Goal: Task Accomplishment & Management: Use online tool/utility

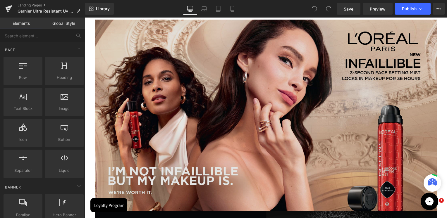
click at [239, 94] on img at bounding box center [266, 116] width 342 height 192
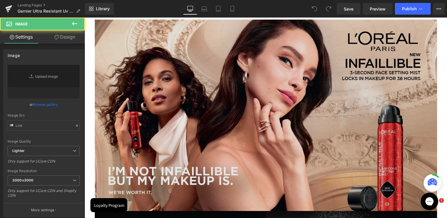
scroll to position [59, 0]
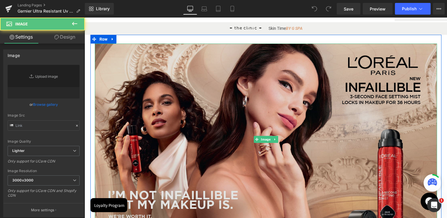
type input "[URL][DOMAIN_NAME]"
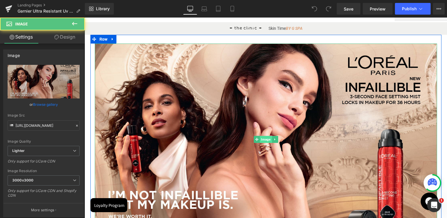
click at [266, 140] on span "Image" at bounding box center [266, 139] width 12 height 7
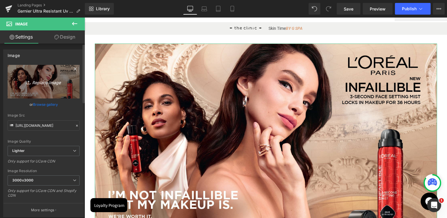
click at [46, 84] on icon "Replace Image" at bounding box center [43, 81] width 47 height 7
type input "C:\fakepath\UV-Defender (1)@1.7x-100.jpg"
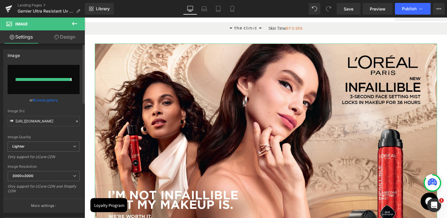
type input "[URL][DOMAIN_NAME]"
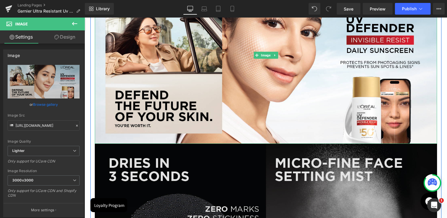
scroll to position [234, 0]
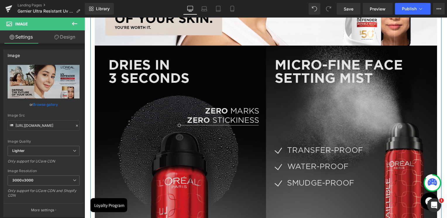
click at [268, 147] on img at bounding box center [266, 142] width 342 height 192
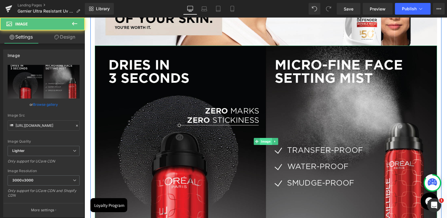
click at [270, 143] on span "Image" at bounding box center [266, 141] width 12 height 7
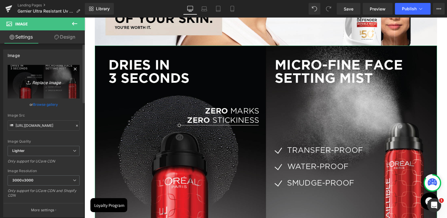
click at [50, 87] on link "Replace Image" at bounding box center [44, 82] width 72 height 34
type input "C:\fakepath\UV-Defender (2)@1.7x-100.jpg"
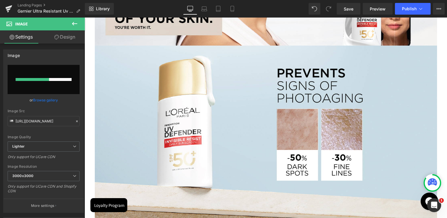
type input "[URL][DOMAIN_NAME]"
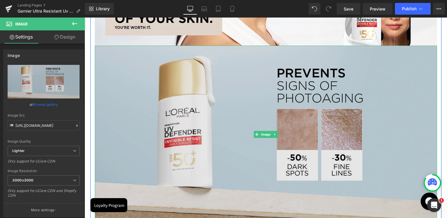
scroll to position [410, 0]
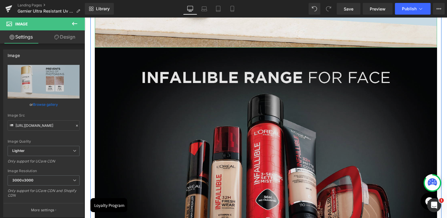
click at [209, 121] on img at bounding box center [266, 144] width 342 height 192
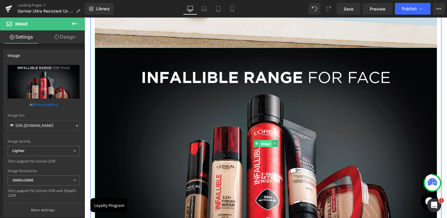
click at [268, 144] on span "Image" at bounding box center [266, 143] width 12 height 7
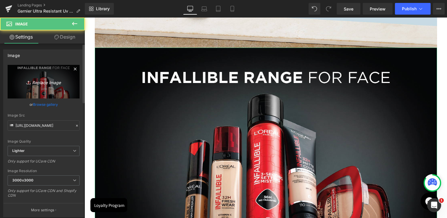
click at [46, 89] on link "Replace Image" at bounding box center [44, 82] width 72 height 34
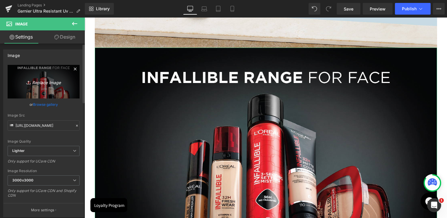
type input "C:\fakepath\UV-Defender (3)@1.7x-100.jpg"
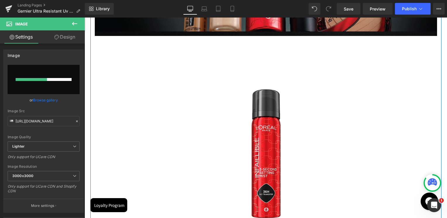
scroll to position [615, 0]
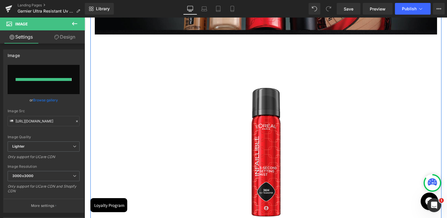
type input "[URL][DOMAIN_NAME]"
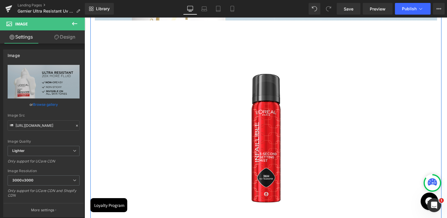
click at [267, 82] on img at bounding box center [266, 136] width 197 height 197
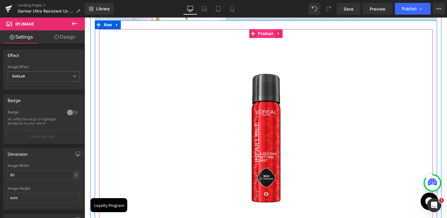
click at [260, 34] on span "Product" at bounding box center [266, 33] width 18 height 9
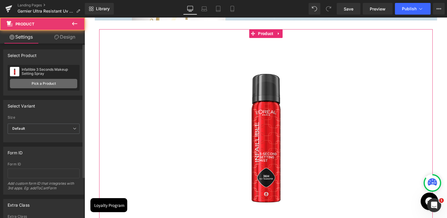
click at [30, 80] on link "Pick a Product" at bounding box center [43, 83] width 67 height 9
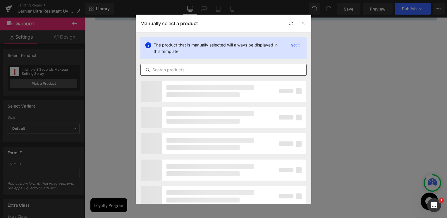
click at [165, 72] on input "text" at bounding box center [224, 69] width 166 height 7
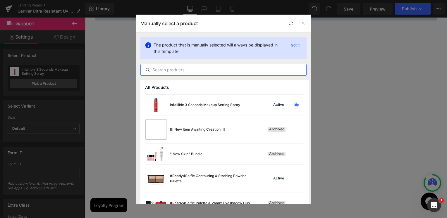
paste input "UV Defender Invisible Fluid SPF50+"
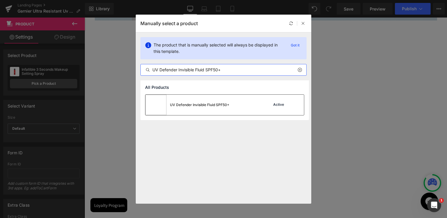
type input "UV Defender Invisible Fluid SPF50+"
click at [201, 109] on div "UV Defender Invisible Fluid SPF50+" at bounding box center [187, 105] width 84 height 20
drag, startPoint x: 286, startPoint y: 127, endPoint x: 201, endPoint y: 109, distance: 86.4
click at [201, 109] on img at bounding box center [266, 136] width 197 height 197
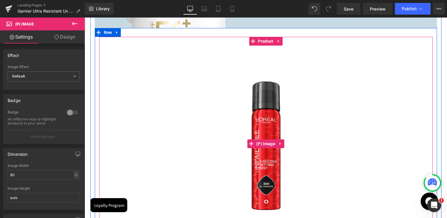
scroll to position [527, 0]
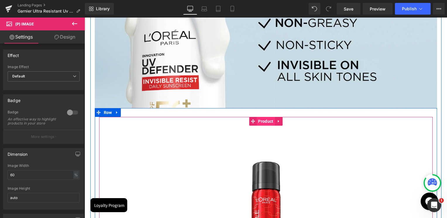
click at [264, 122] on span "Product" at bounding box center [266, 121] width 18 height 9
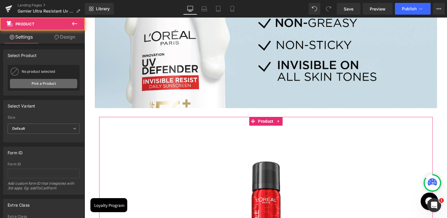
click at [32, 79] on link "Pick a Product" at bounding box center [43, 83] width 67 height 9
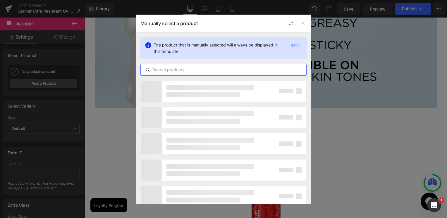
click at [199, 69] on input "text" at bounding box center [224, 69] width 166 height 7
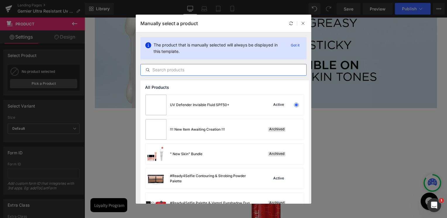
paste input "UV Defender Invisible Fluid SPF50+"
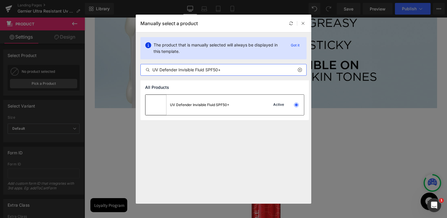
type input "UV Defender Invisible Fluid SPF50+"
click at [235, 107] on div "UV Defender Invisible Fluid SPF50+ Active" at bounding box center [224, 105] width 159 height 20
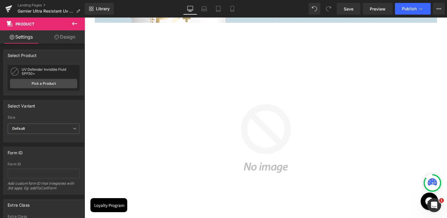
scroll to position [702, 0]
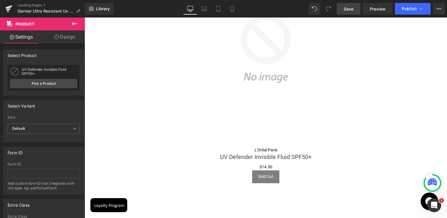
click at [344, 12] on link "Save" at bounding box center [349, 9] width 24 height 12
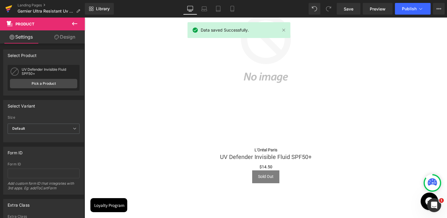
click at [10, 11] on icon at bounding box center [8, 8] width 7 height 15
